Goal: Use online tool/utility: Utilize a website feature to perform a specific function

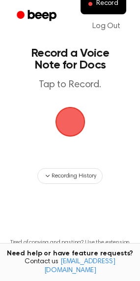
click at [63, 113] on span "button" at bounding box center [70, 122] width 50 height 50
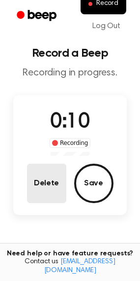
click at [65, 180] on button "Delete" at bounding box center [46, 182] width 39 height 39
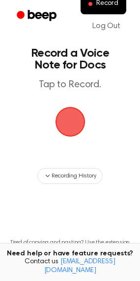
click at [73, 116] on span "button" at bounding box center [70, 122] width 46 height 46
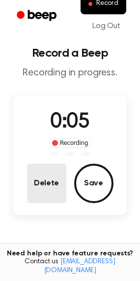
click at [46, 192] on button "Delete" at bounding box center [46, 182] width 39 height 39
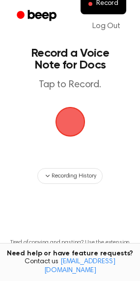
click at [72, 117] on span "button" at bounding box center [70, 121] width 46 height 46
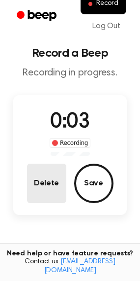
click at [50, 182] on button "Delete" at bounding box center [46, 182] width 39 height 39
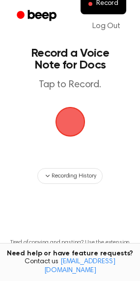
click at [65, 118] on span "button" at bounding box center [70, 121] width 55 height 55
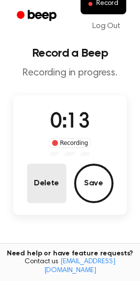
click at [37, 190] on button "Delete" at bounding box center [46, 182] width 39 height 39
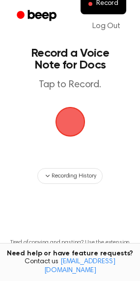
click at [67, 124] on span "button" at bounding box center [70, 121] width 47 height 47
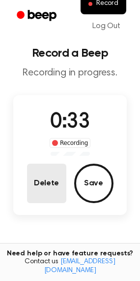
click at [48, 191] on button "Delete" at bounding box center [46, 182] width 39 height 39
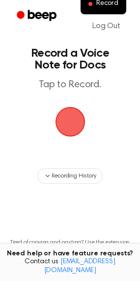
click at [68, 118] on span "button" at bounding box center [70, 121] width 55 height 55
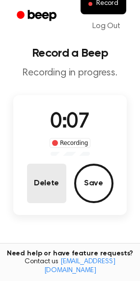
click at [49, 183] on button "Delete" at bounding box center [46, 182] width 39 height 39
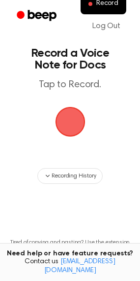
click at [67, 120] on span "button" at bounding box center [69, 121] width 53 height 53
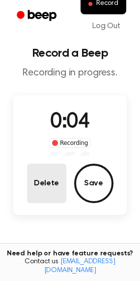
click at [49, 185] on button "Delete" at bounding box center [46, 182] width 39 height 39
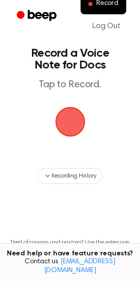
click at [65, 113] on span "button" at bounding box center [70, 121] width 55 height 55
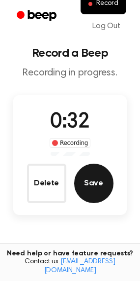
click at [99, 177] on button "Save" at bounding box center [93, 182] width 39 height 39
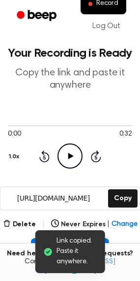
click at [117, 168] on div "0:00 0:32 1.0x Rewind 5 seconds Play Audio Skip 5 seconds" at bounding box center [70, 144] width 125 height 47
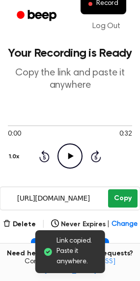
click at [124, 195] on button "Copy" at bounding box center [122, 198] width 29 height 18
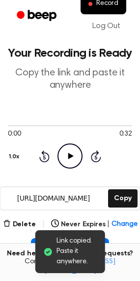
click at [58, 158] on circle at bounding box center [70, 156] width 24 height 24
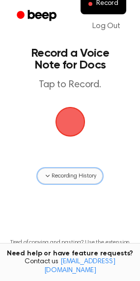
click at [69, 170] on button "Recording History" at bounding box center [69, 176] width 65 height 16
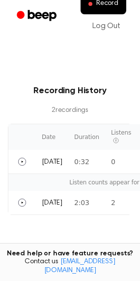
scroll to position [148, 0]
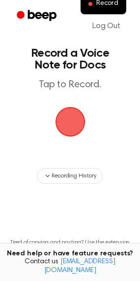
click at [69, 116] on span "button" at bounding box center [70, 122] width 30 height 30
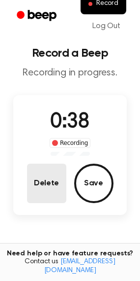
click at [47, 174] on button "Delete" at bounding box center [46, 182] width 39 height 39
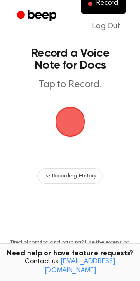
click at [65, 121] on span "button" at bounding box center [69, 121] width 33 height 33
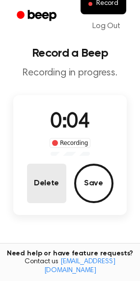
click at [53, 201] on button "Delete" at bounding box center [46, 182] width 39 height 39
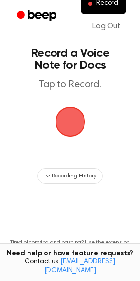
click at [69, 119] on span "button" at bounding box center [71, 122] width 28 height 28
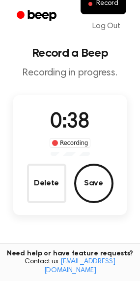
click at [108, 205] on div "0:38 Recording Delete Save" at bounding box center [70, 155] width 114 height 120
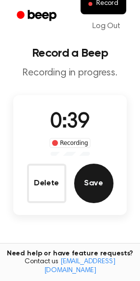
click at [102, 189] on button "Save" at bounding box center [93, 182] width 39 height 39
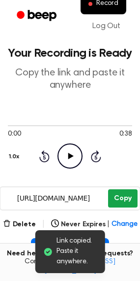
click at [123, 175] on div "0:00 0:38 1.0x Rewind 5 seconds Play Audio Skip 5 seconds" at bounding box center [70, 144] width 125 height 75
click at [120, 195] on button "Copy" at bounding box center [122, 198] width 29 height 18
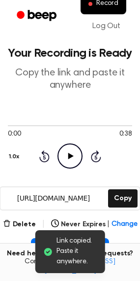
click at [75, 166] on circle at bounding box center [70, 156] width 24 height 24
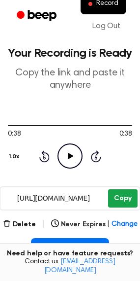
click at [113, 197] on button "Copy" at bounding box center [122, 198] width 29 height 18
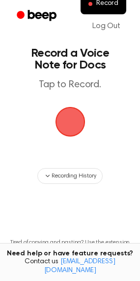
click at [63, 120] on span "button" at bounding box center [71, 122] width 28 height 28
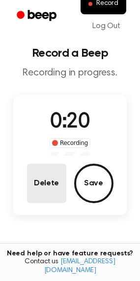
click at [53, 188] on button "Delete" at bounding box center [46, 182] width 39 height 39
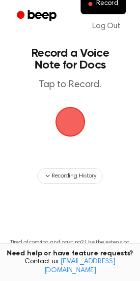
click at [66, 119] on span "button" at bounding box center [71, 122] width 28 height 28
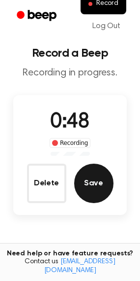
click at [82, 181] on button "Save" at bounding box center [93, 182] width 39 height 39
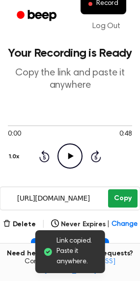
click at [118, 192] on button "Copy" at bounding box center [122, 198] width 29 height 18
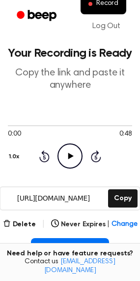
click at [65, 150] on icon "Play Audio" at bounding box center [70, 155] width 25 height 25
click at [69, 155] on icon at bounding box center [70, 156] width 5 height 6
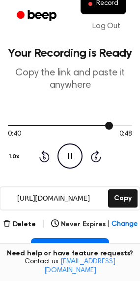
drag, startPoint x: 92, startPoint y: 125, endPoint x: 57, endPoint y: 127, distance: 35.5
click at [57, 127] on div at bounding box center [70, 125] width 125 height 8
click at [53, 124] on div at bounding box center [70, 125] width 125 height 8
click at [43, 156] on icon at bounding box center [44, 157] width 2 height 4
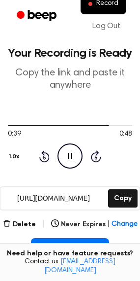
click at [32, 154] on div "0:39 0:48 1.0x Rewind 5 seconds Pause Audio Skip 5 seconds" at bounding box center [70, 144] width 125 height 47
click at [33, 153] on div "0:39 0:48 1.0x Rewind 5 seconds Pause Audio Skip 5 seconds" at bounding box center [70, 144] width 125 height 47
click at [42, 154] on icon "Rewind 5 seconds" at bounding box center [44, 156] width 11 height 13
click at [42, 154] on icon at bounding box center [44, 156] width 10 height 12
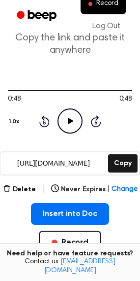
scroll to position [148, 0]
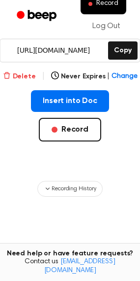
click at [22, 80] on button "Delete" at bounding box center [19, 76] width 33 height 10
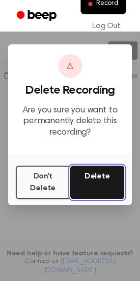
click at [96, 174] on button "Delete" at bounding box center [97, 181] width 55 height 33
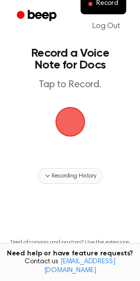
scroll to position [66, 0]
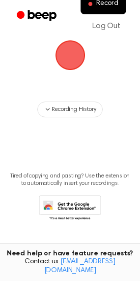
click at [63, 56] on span "button" at bounding box center [70, 54] width 39 height 39
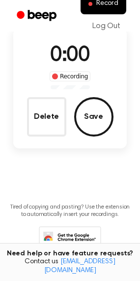
scroll to position [97, 0]
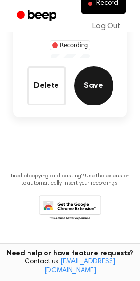
click at [97, 98] on button "Save" at bounding box center [93, 85] width 39 height 39
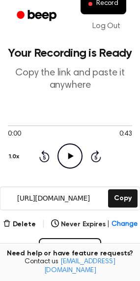
scroll to position [0, 0]
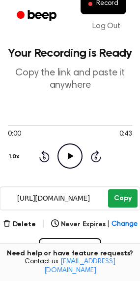
click at [116, 197] on button "Copy" at bounding box center [122, 198] width 29 height 18
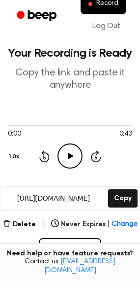
click at [65, 158] on icon "Play Audio" at bounding box center [70, 155] width 25 height 25
